Goal: Browse casually

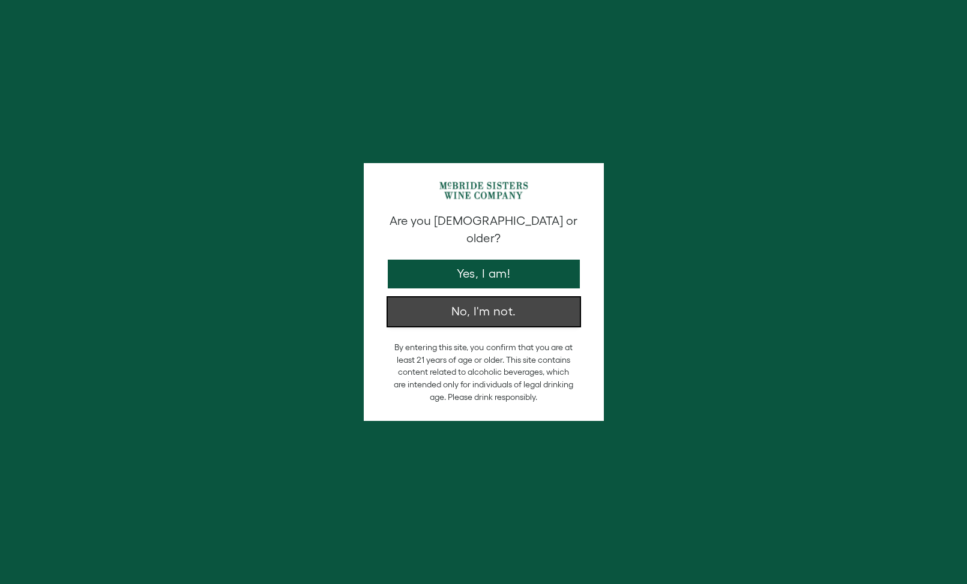
click at [482, 300] on button "No, I'm not." at bounding box center [484, 312] width 192 height 29
click at [262, 124] on div "Are you [DEMOGRAPHIC_DATA] or older? Yes, I am! No, I'm not. By entering this s…" at bounding box center [483, 292] width 967 height 584
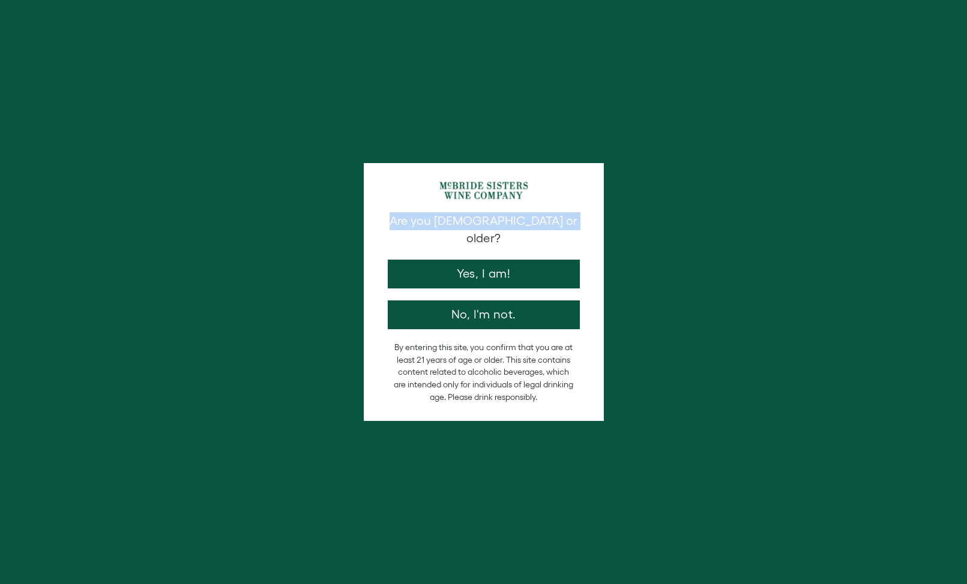
drag, startPoint x: 407, startPoint y: 224, endPoint x: 595, endPoint y: 226, distance: 188.4
click at [595, 226] on div "Are you [DEMOGRAPHIC_DATA] or older? Yes, I am! No, I'm not. By entering this s…" at bounding box center [484, 292] width 240 height 258
copy p "Are you [DEMOGRAPHIC_DATA] or older?"
click at [602, 74] on div "Are you [DEMOGRAPHIC_DATA] or older? Yes, I am! No, I'm not. By entering this s…" at bounding box center [483, 292] width 967 height 584
